Goal: Task Accomplishment & Management: Manage account settings

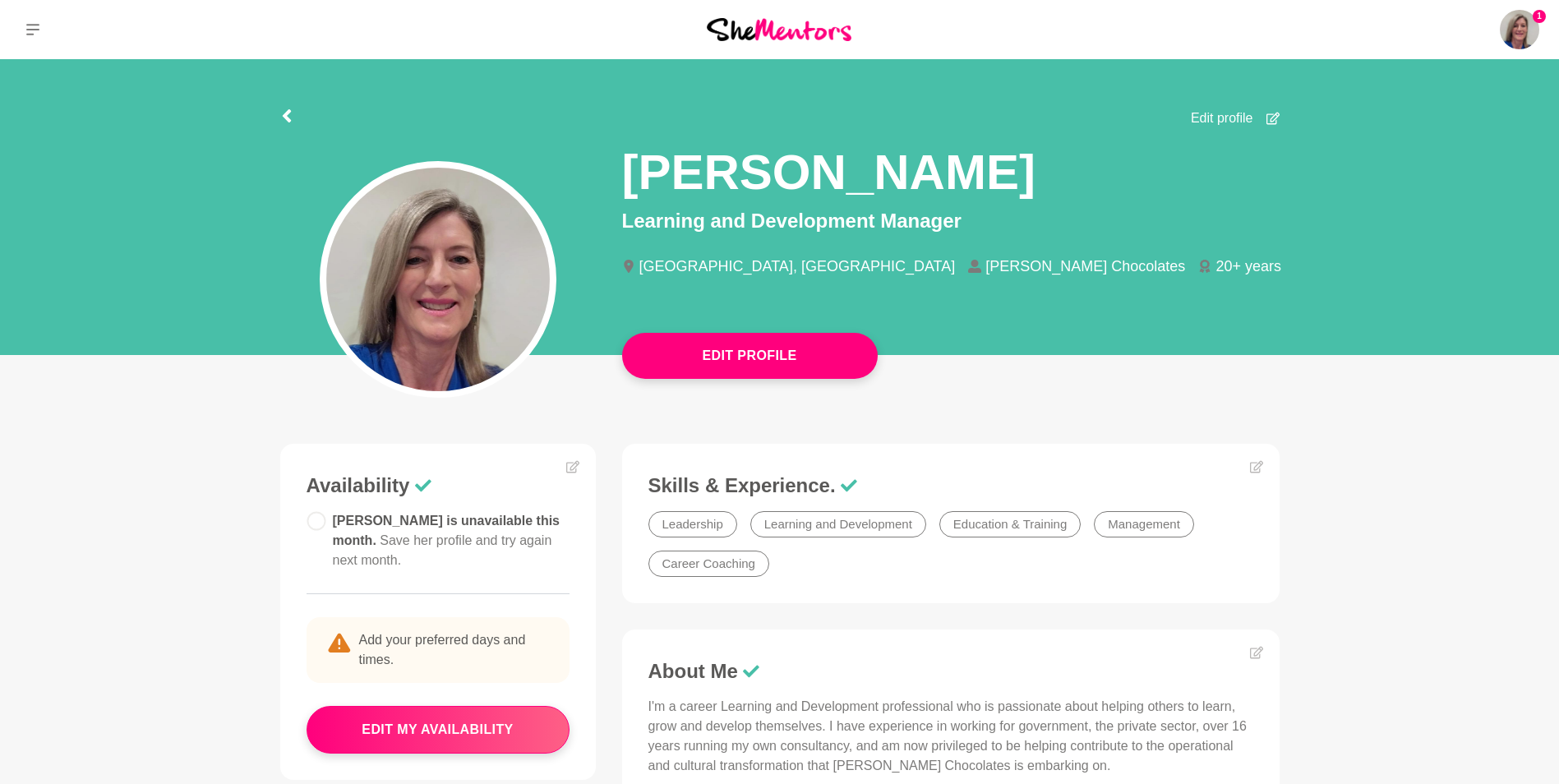
click at [1219, 112] on span "Edit profile" at bounding box center [1222, 118] width 62 height 19
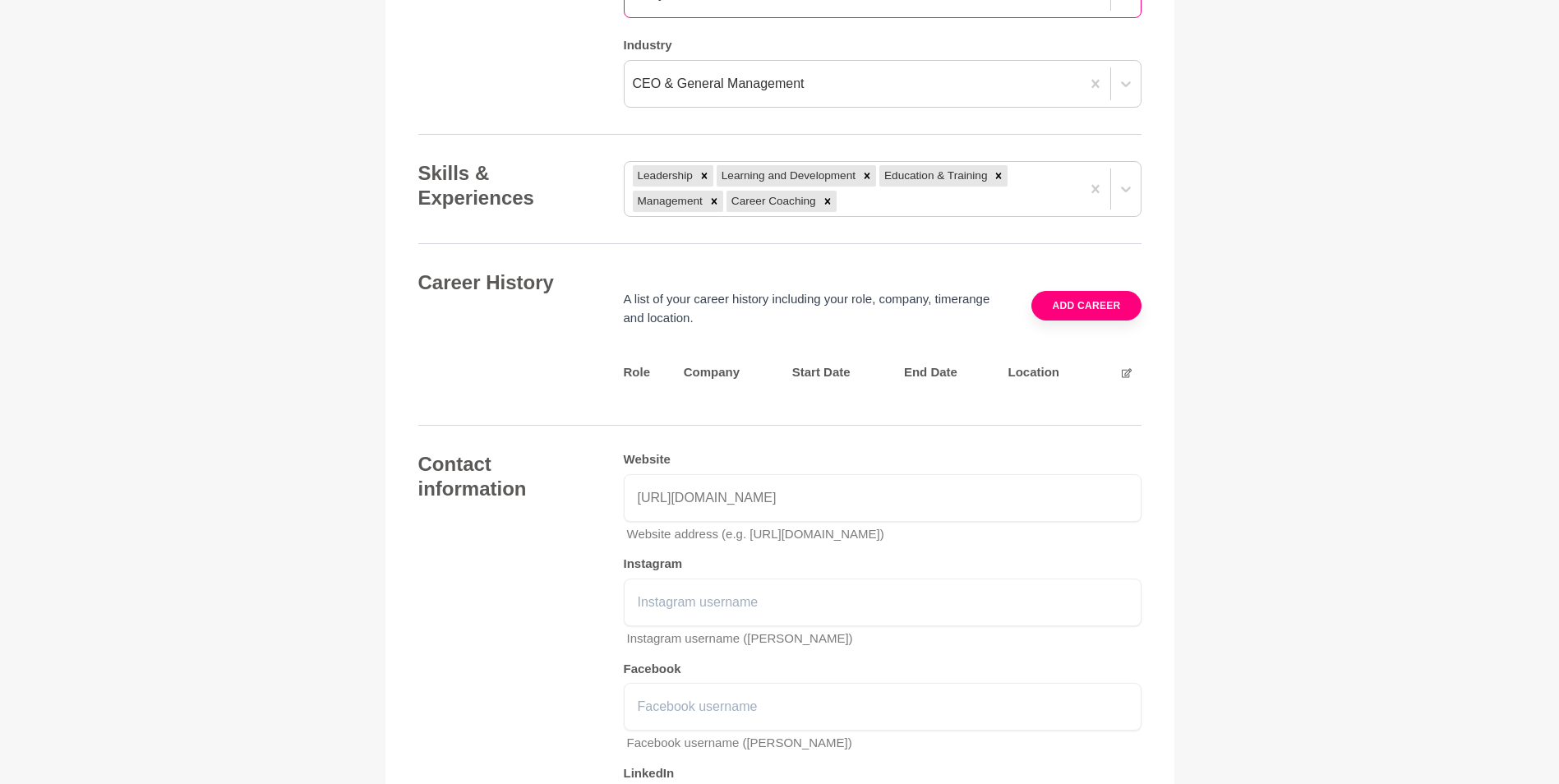
scroll to position [1890, 0]
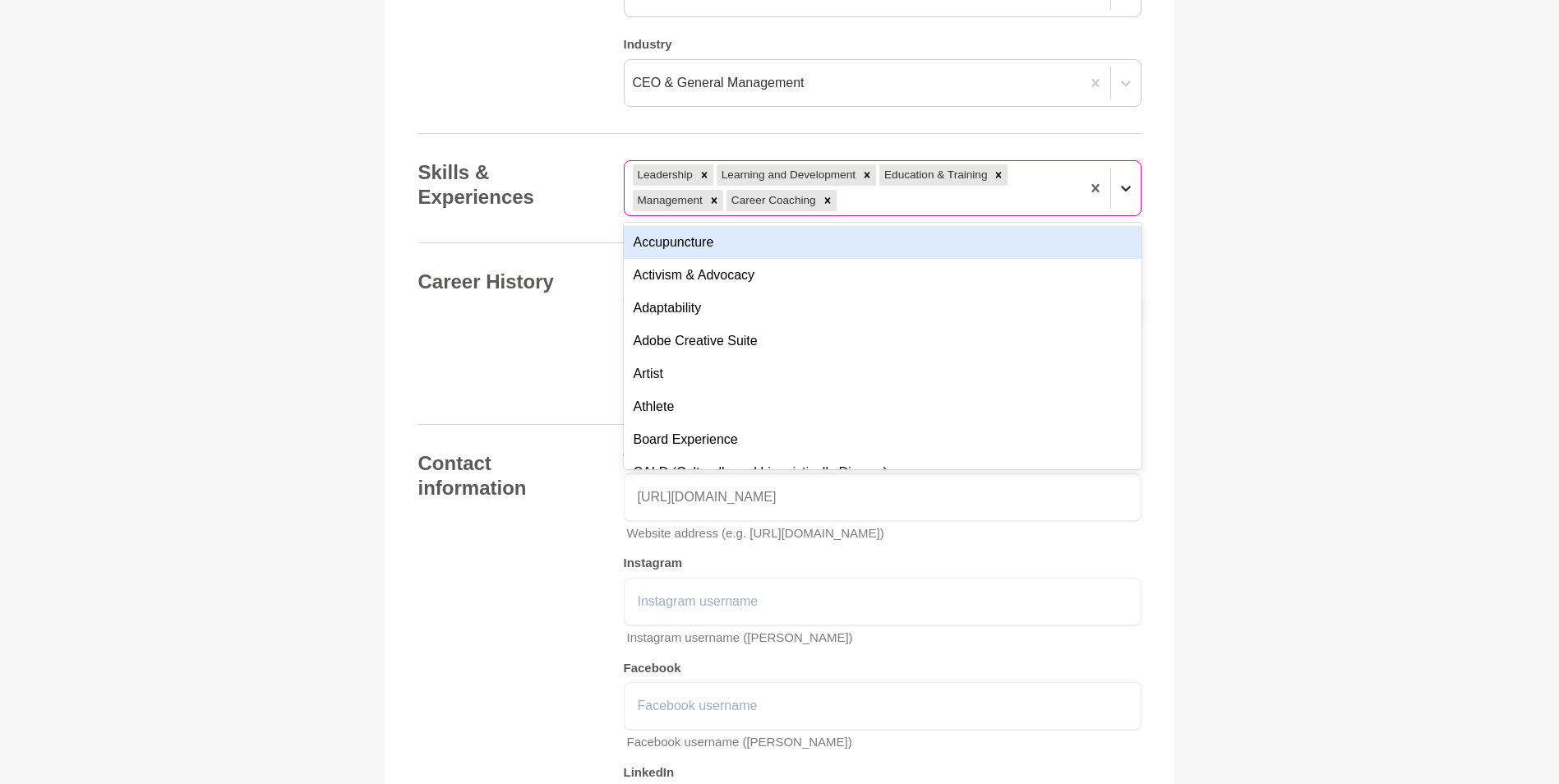
click at [1125, 187] on icon at bounding box center [1126, 188] width 17 height 17
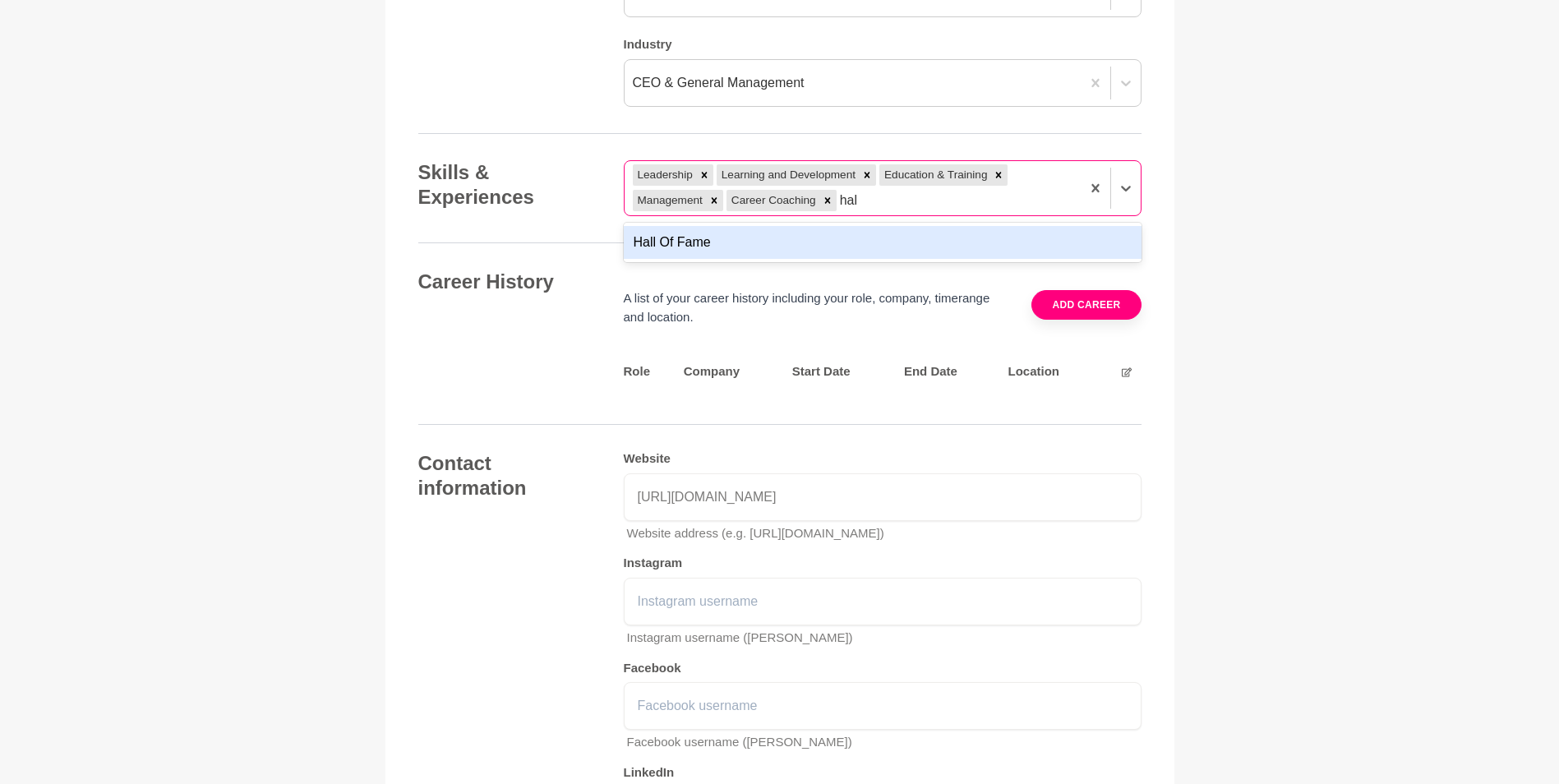
type input "hall"
click at [691, 239] on div "Hall Of Fame" at bounding box center [882, 242] width 518 height 32
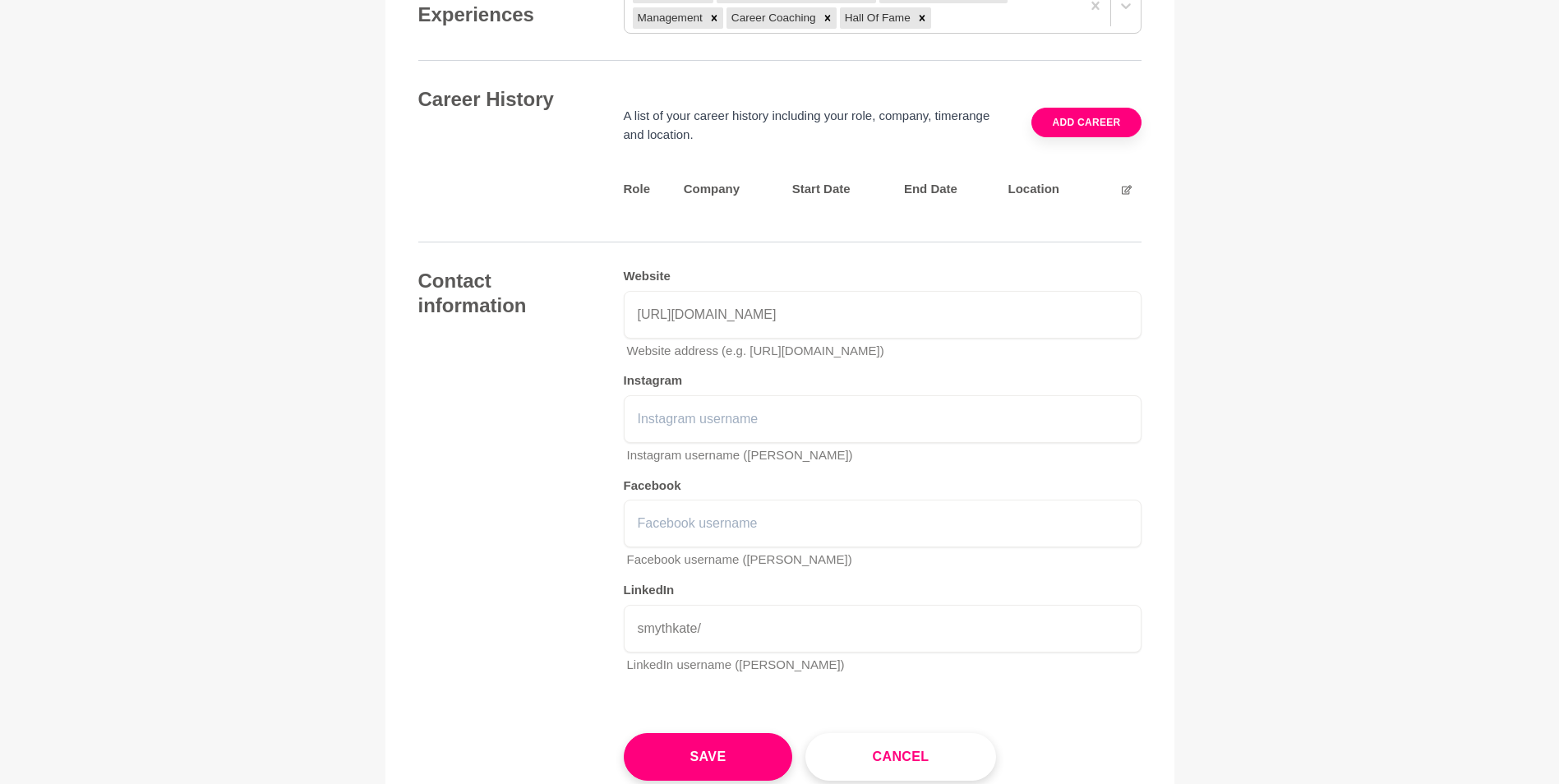
scroll to position [2394, 0]
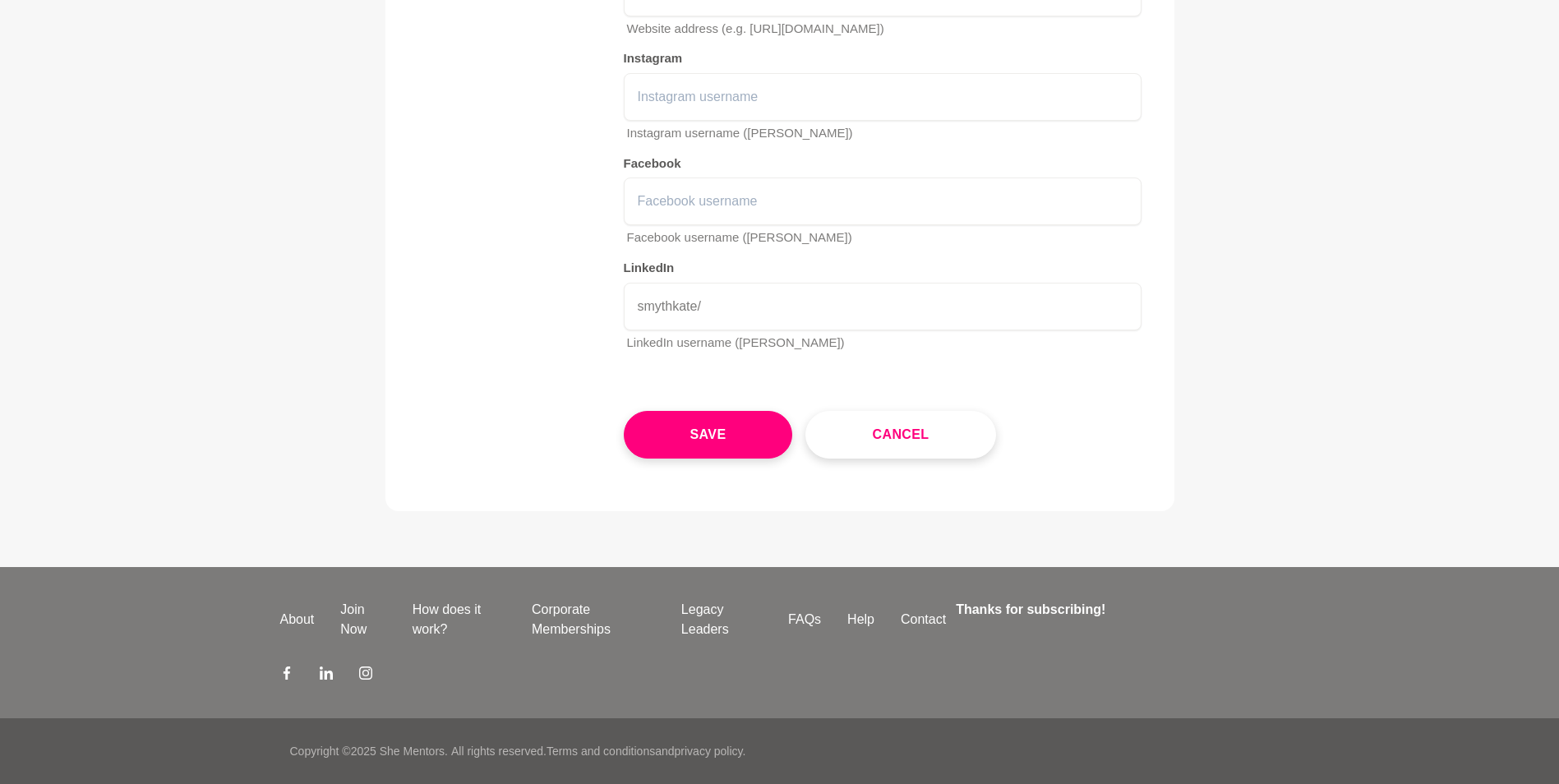
click at [700, 431] on button "Save" at bounding box center [708, 434] width 170 height 47
